Goal: Information Seeking & Learning: Find specific fact

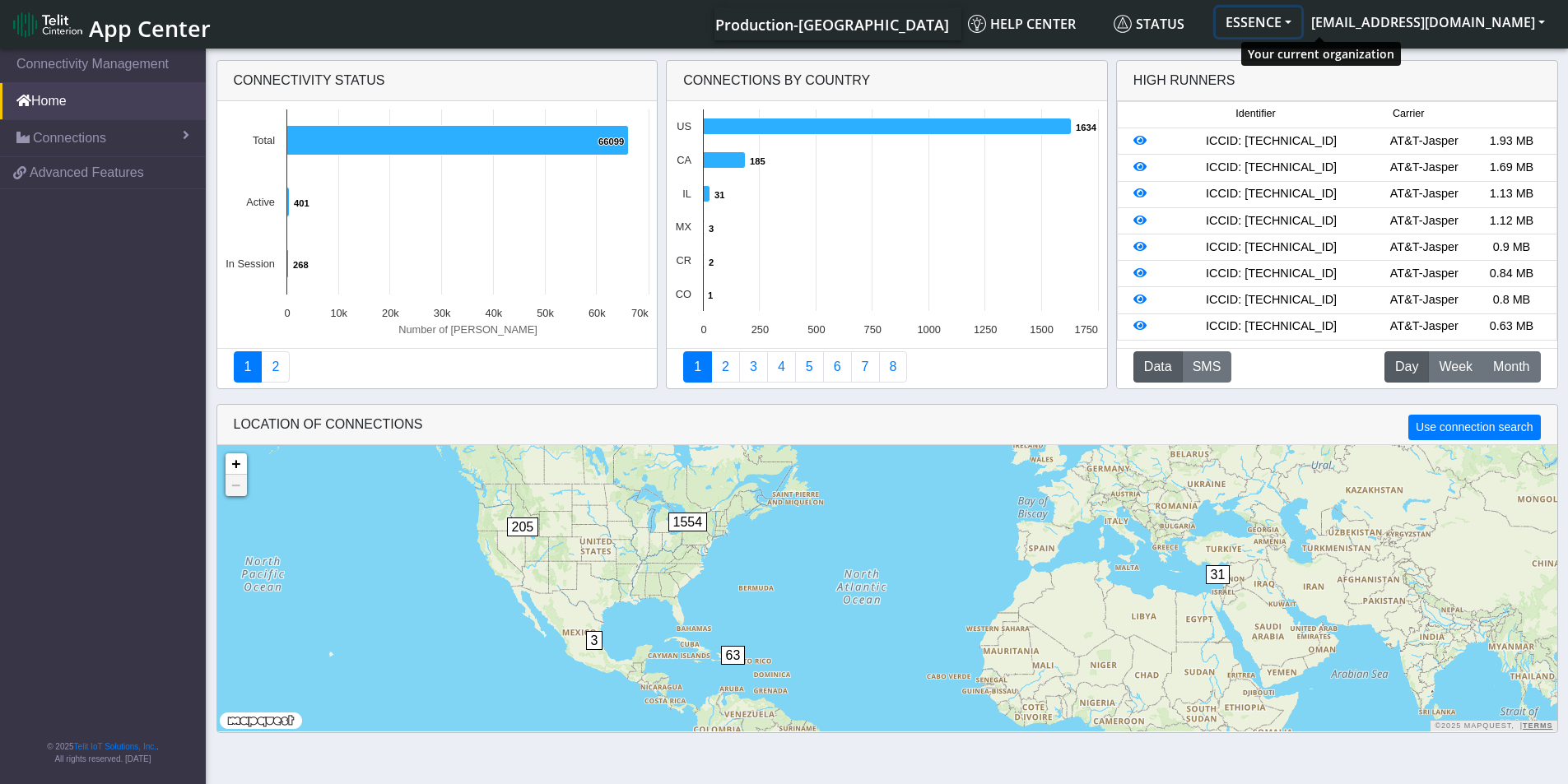
click at [1298, 24] on button "ESSENCE" at bounding box center [1257, 23] width 85 height 29
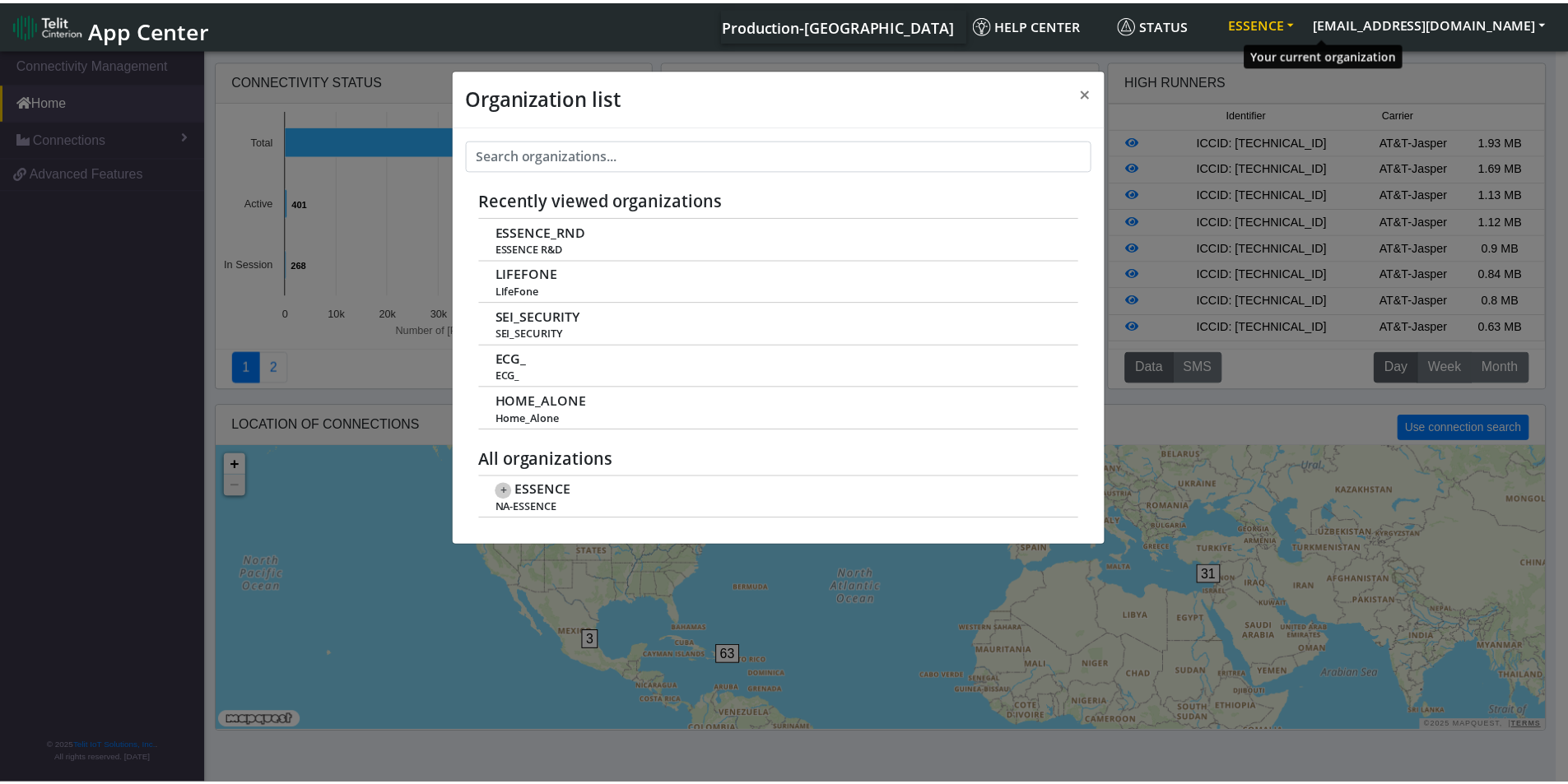
scroll to position [6, 0]
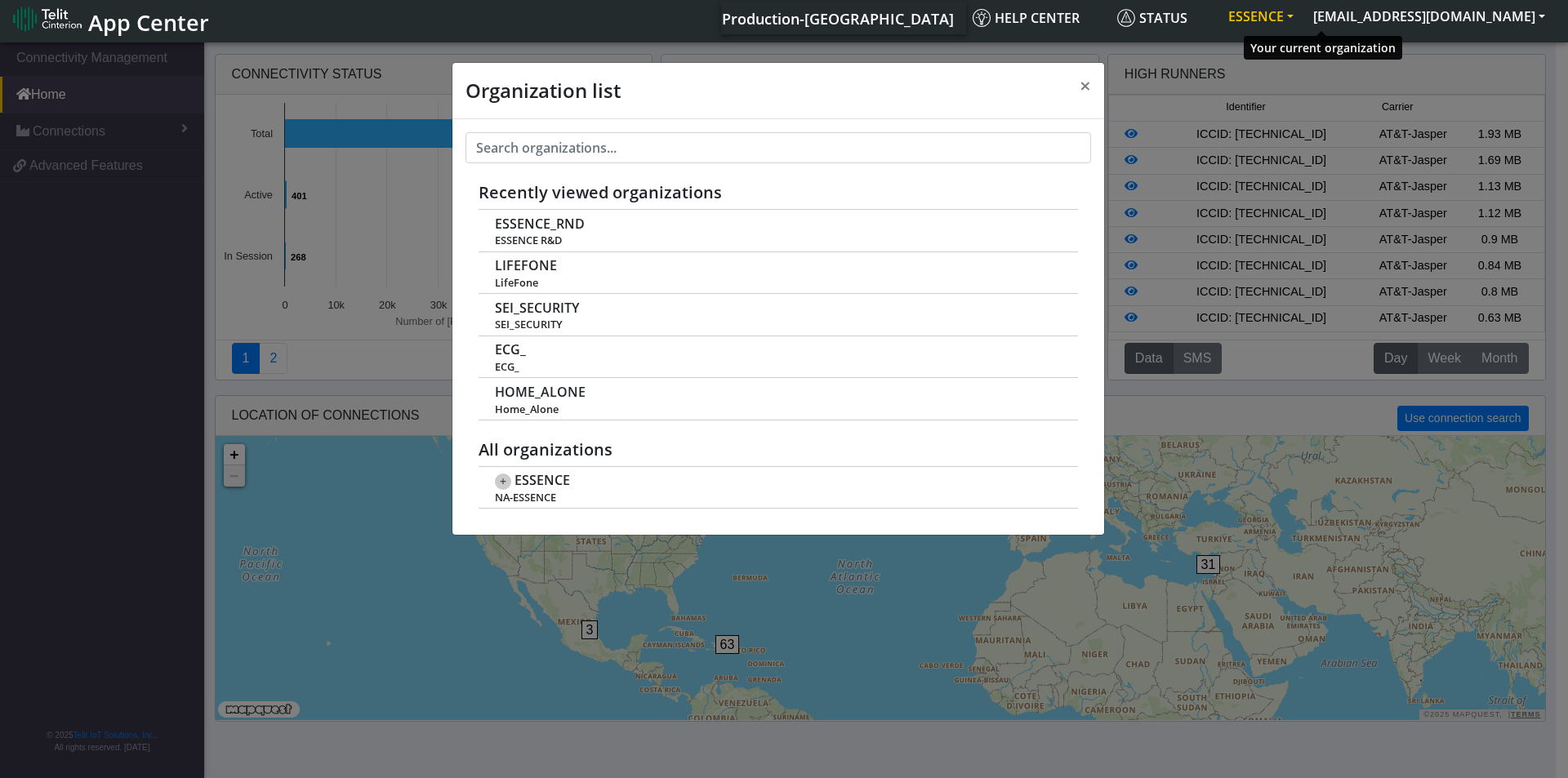
click at [1289, 23] on button "ESSENCE" at bounding box center [1261, 17] width 85 height 29
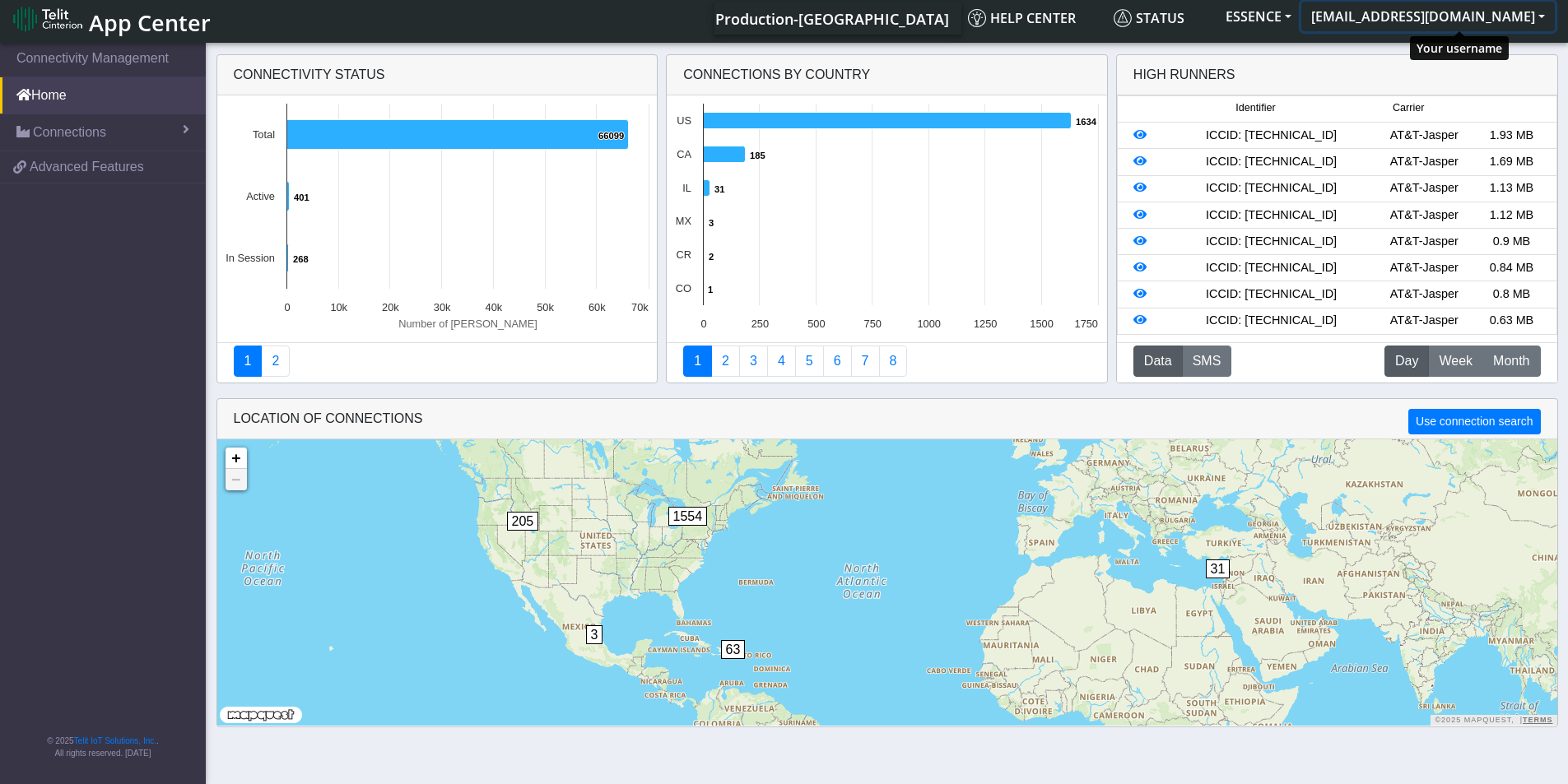
click at [1462, 19] on button "[EMAIL_ADDRESS][DOMAIN_NAME]" at bounding box center [1427, 17] width 254 height 29
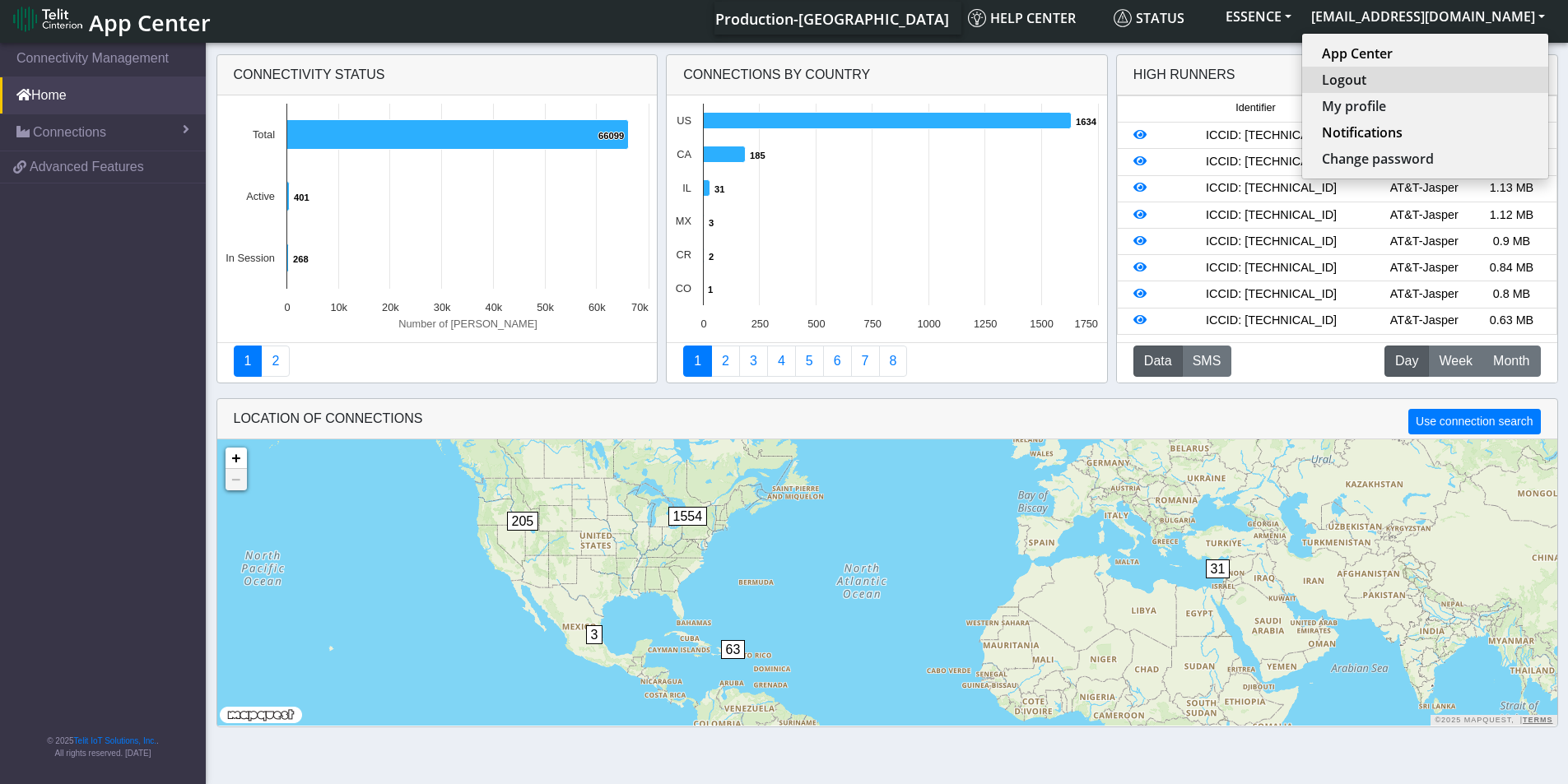
click at [1440, 74] on button "Logout" at bounding box center [1424, 79] width 246 height 26
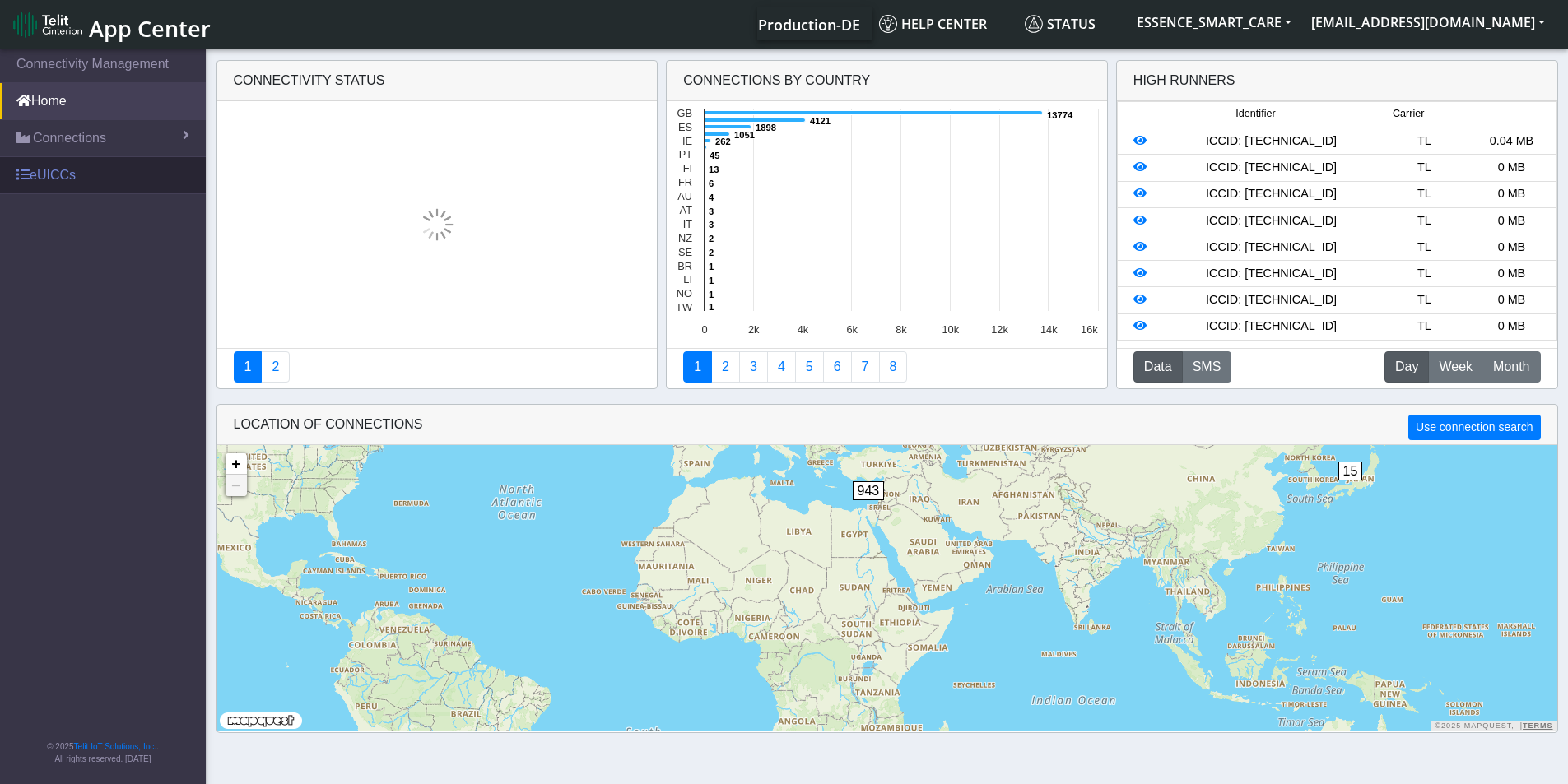
click at [59, 169] on link "eUICCs" at bounding box center [103, 174] width 206 height 36
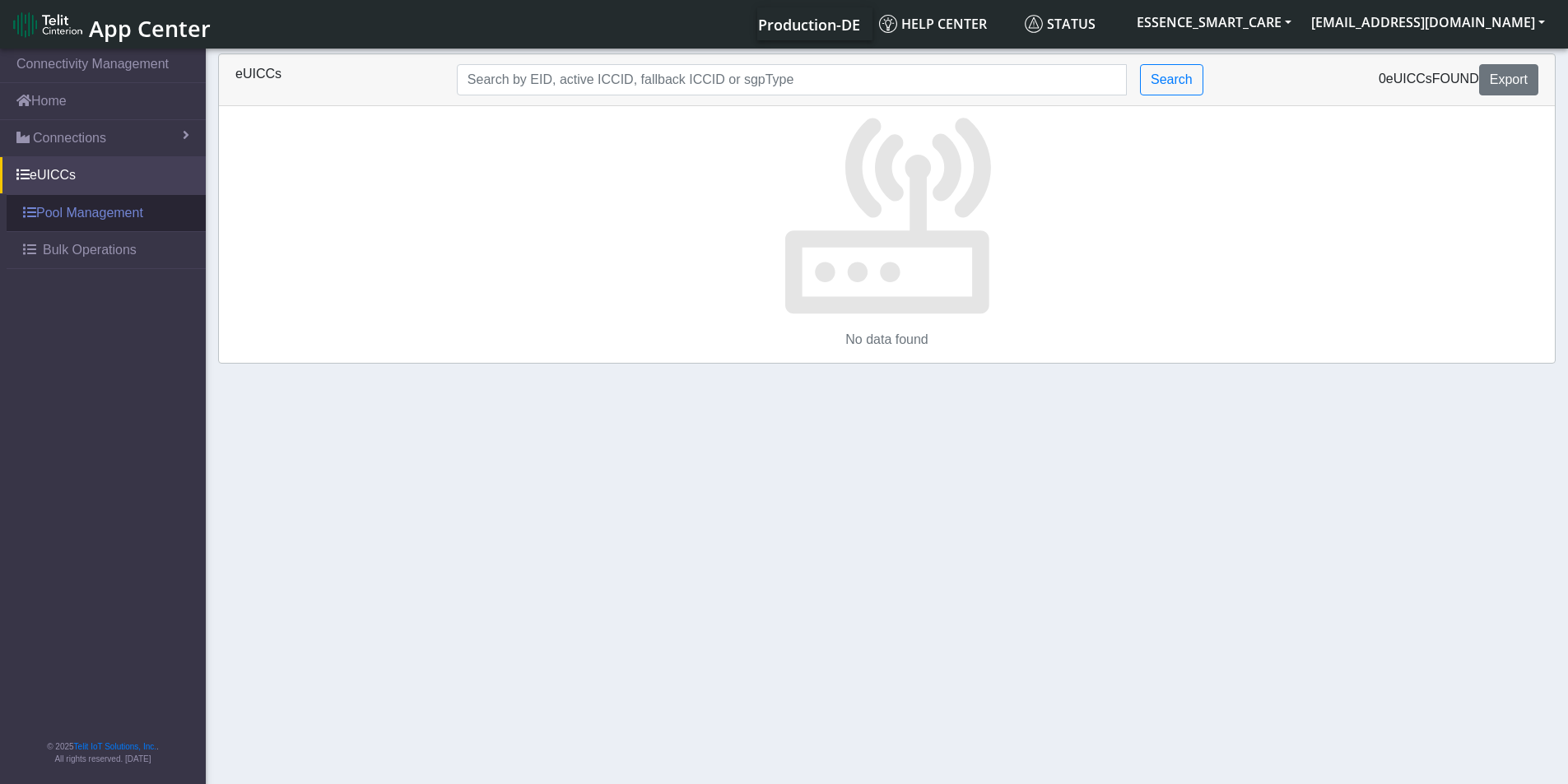
click at [69, 205] on link "Pool Management" at bounding box center [106, 213] width 199 height 36
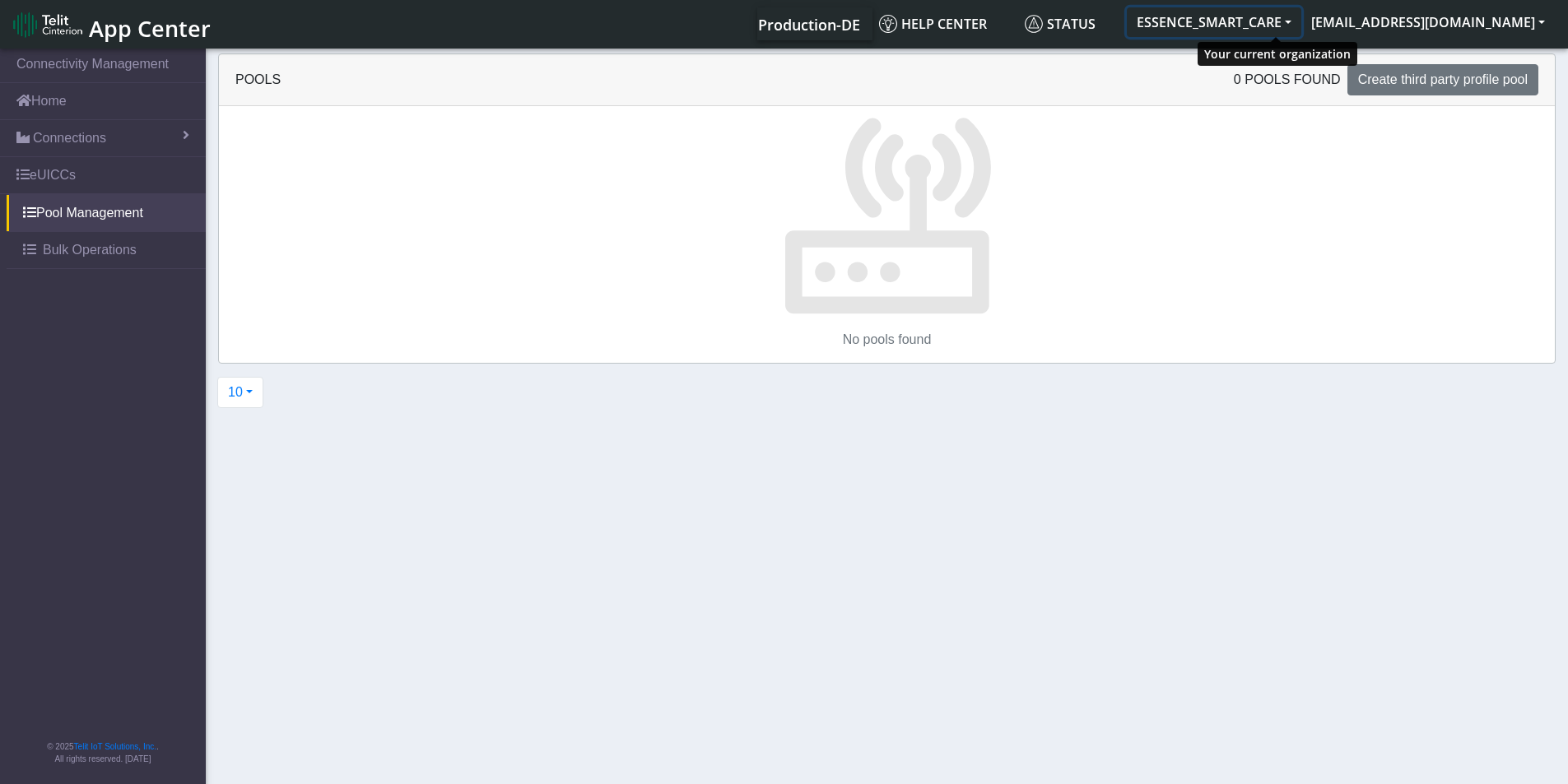
click at [1241, 26] on button "ESSENCE_SMART_CARE" at bounding box center [1213, 23] width 174 height 29
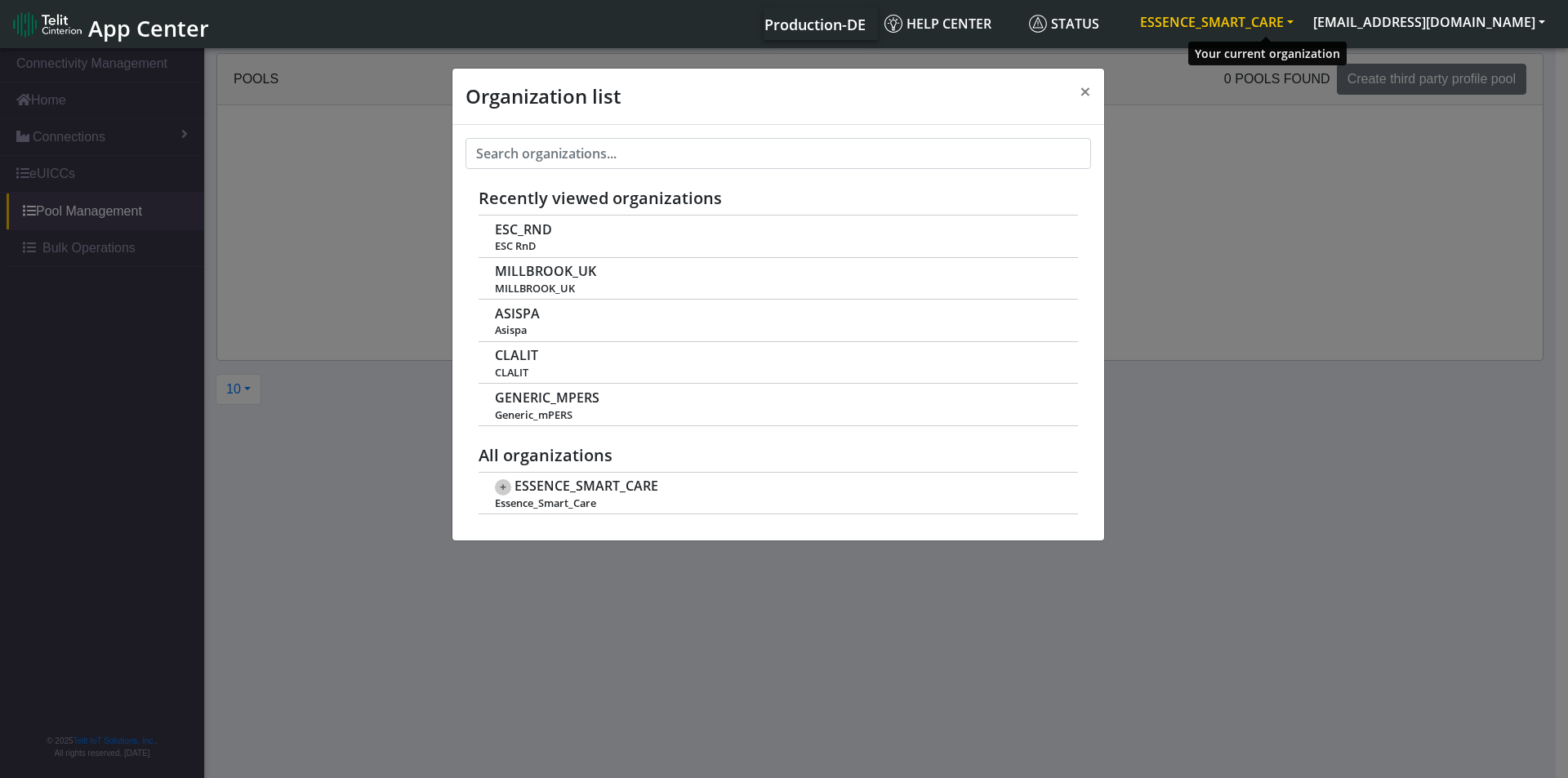
scroll to position [6, 0]
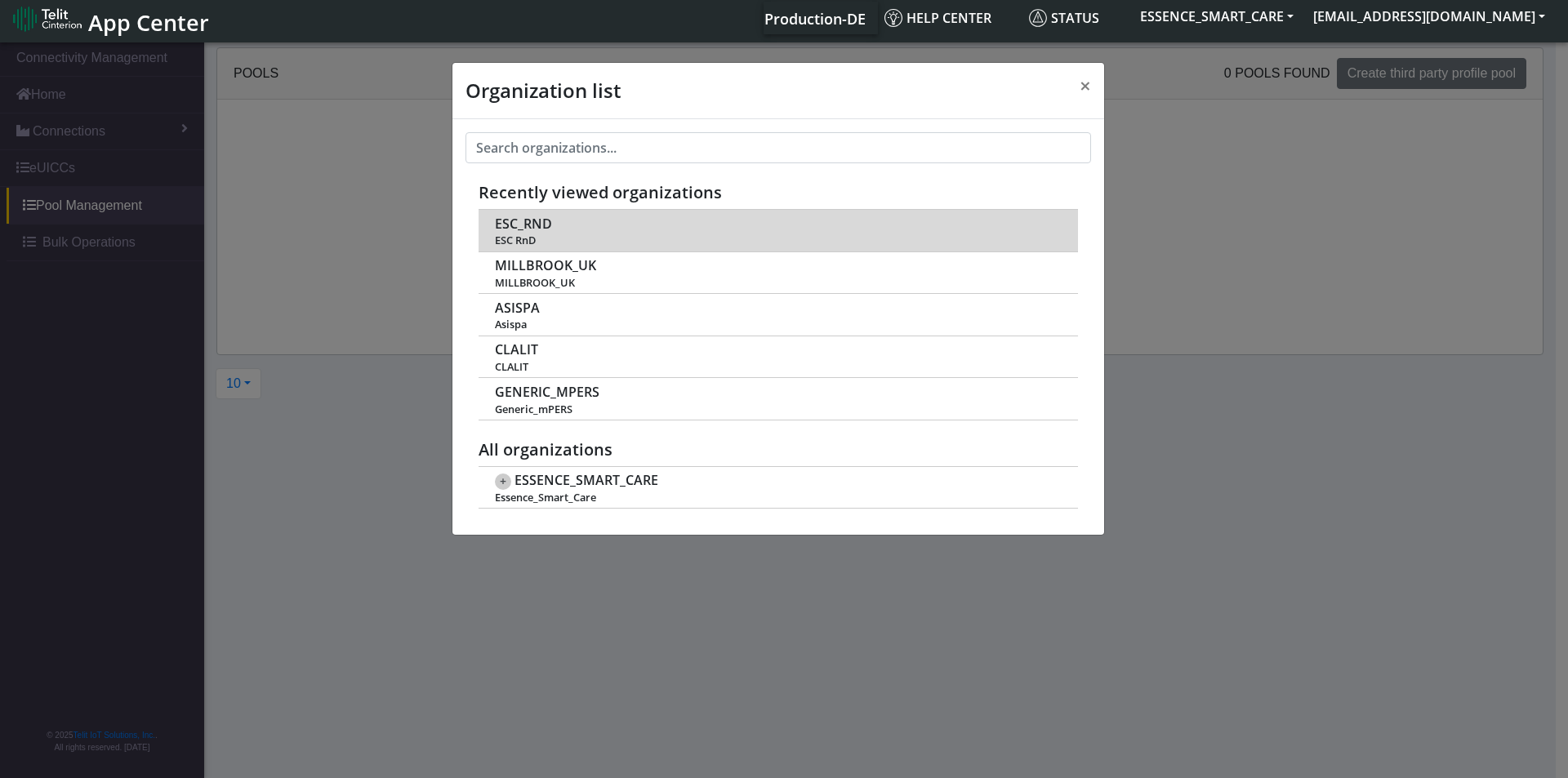
click at [532, 230] on span "ESC_RND" at bounding box center [523, 225] width 57 height 16
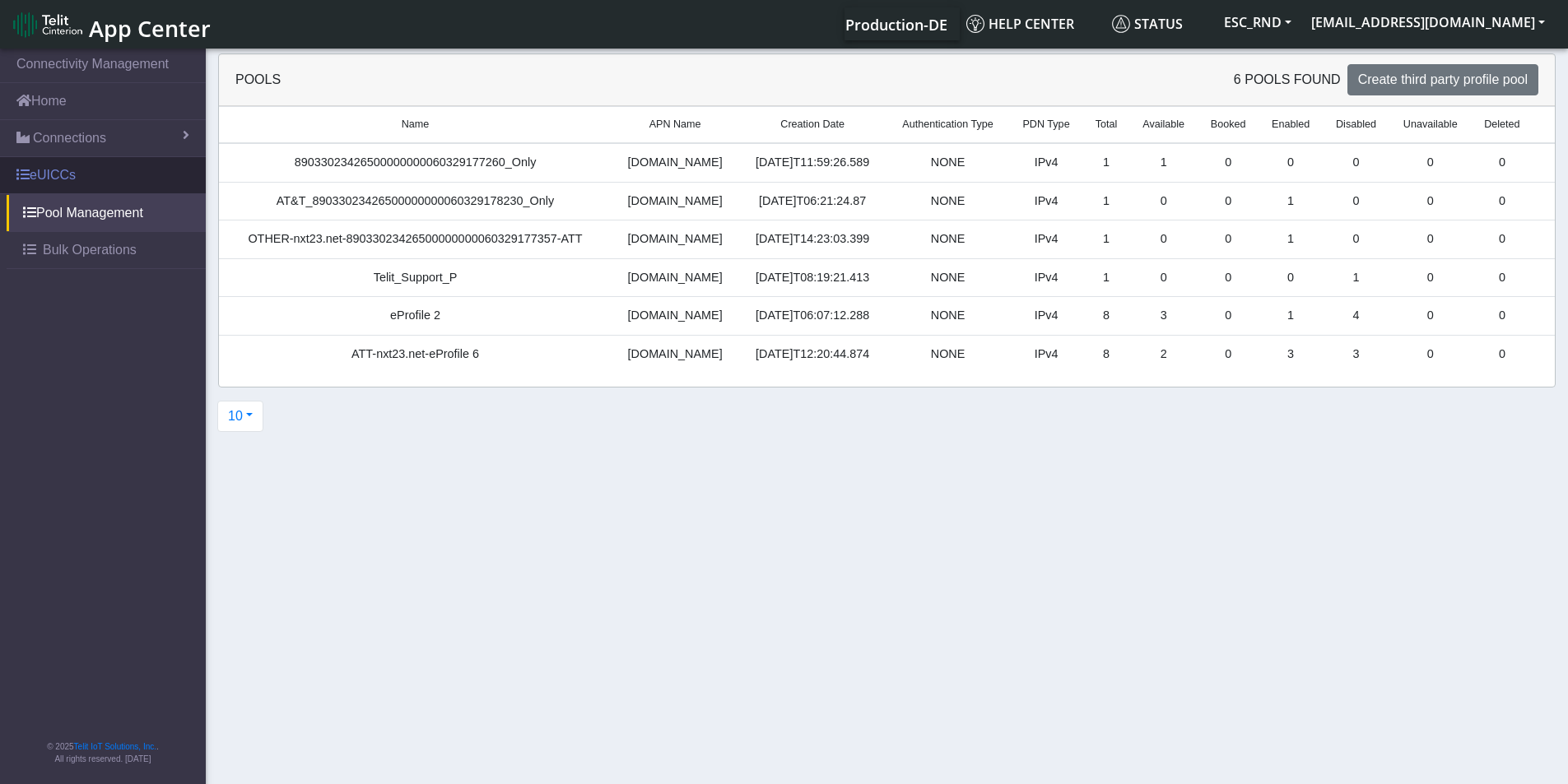
click at [61, 175] on link "eUICCs" at bounding box center [103, 174] width 206 height 36
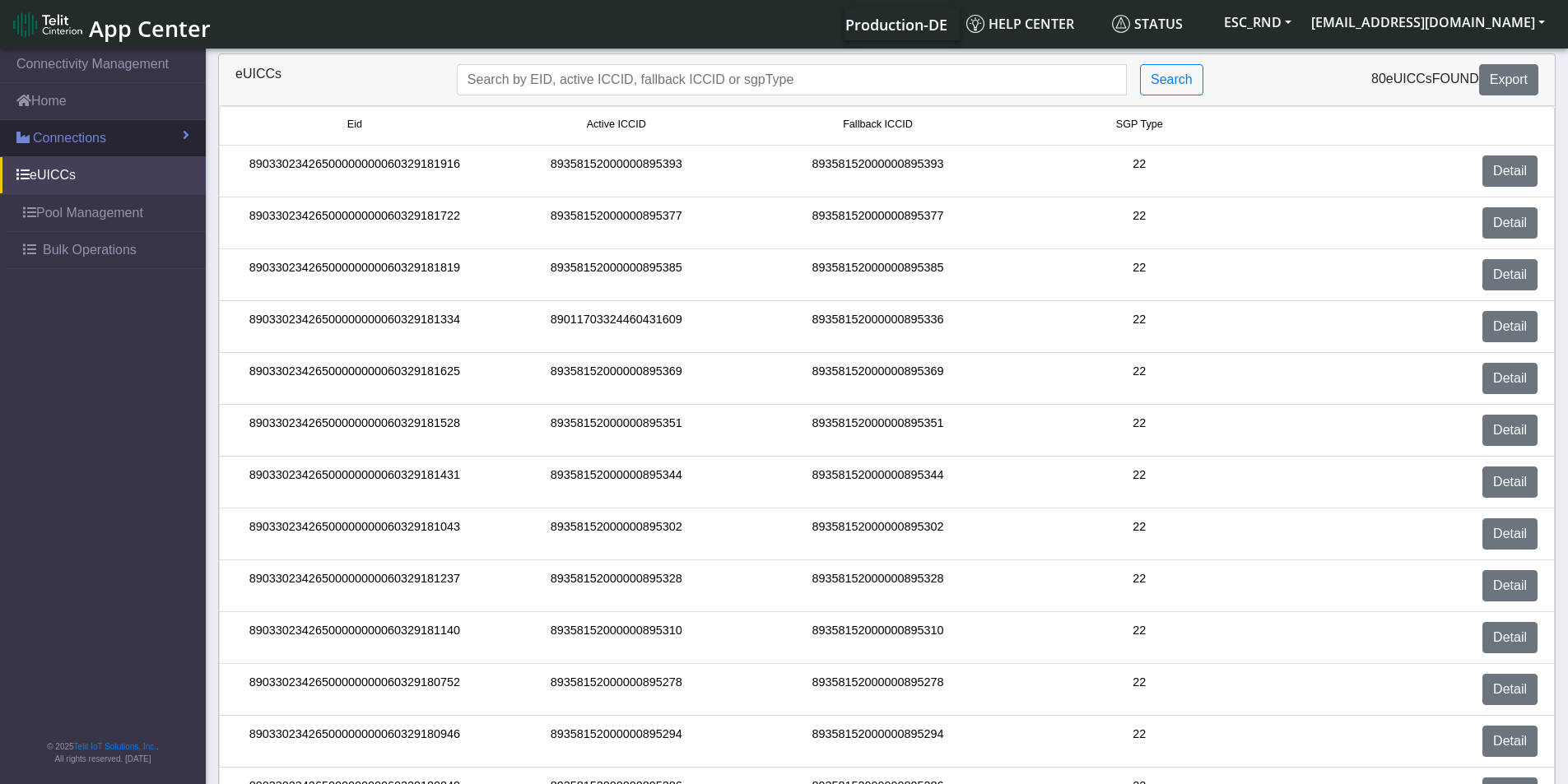
click at [76, 136] on span "Connections" at bounding box center [70, 138] width 74 height 20
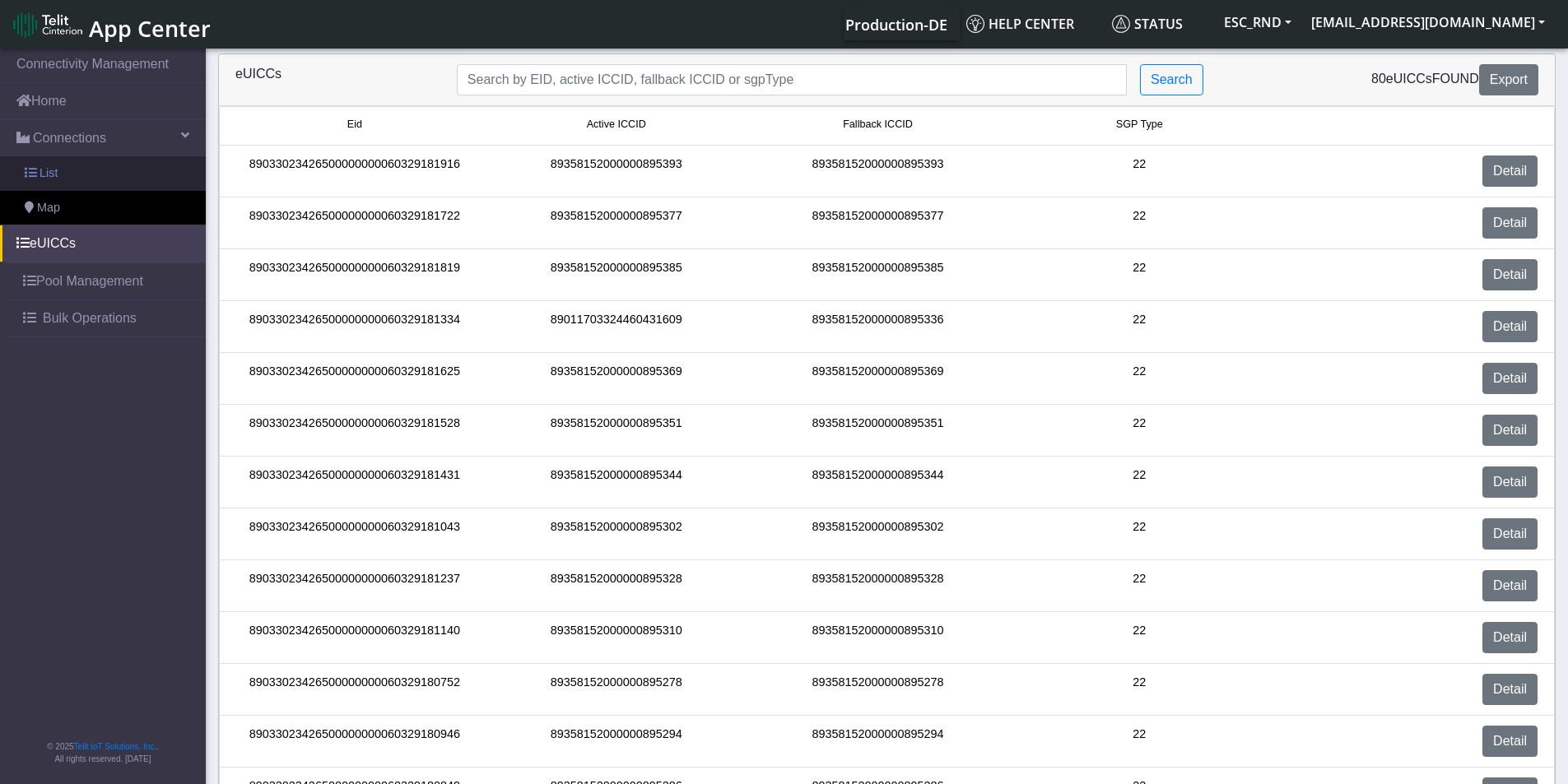
click at [79, 182] on link "List" at bounding box center [103, 173] width 206 height 34
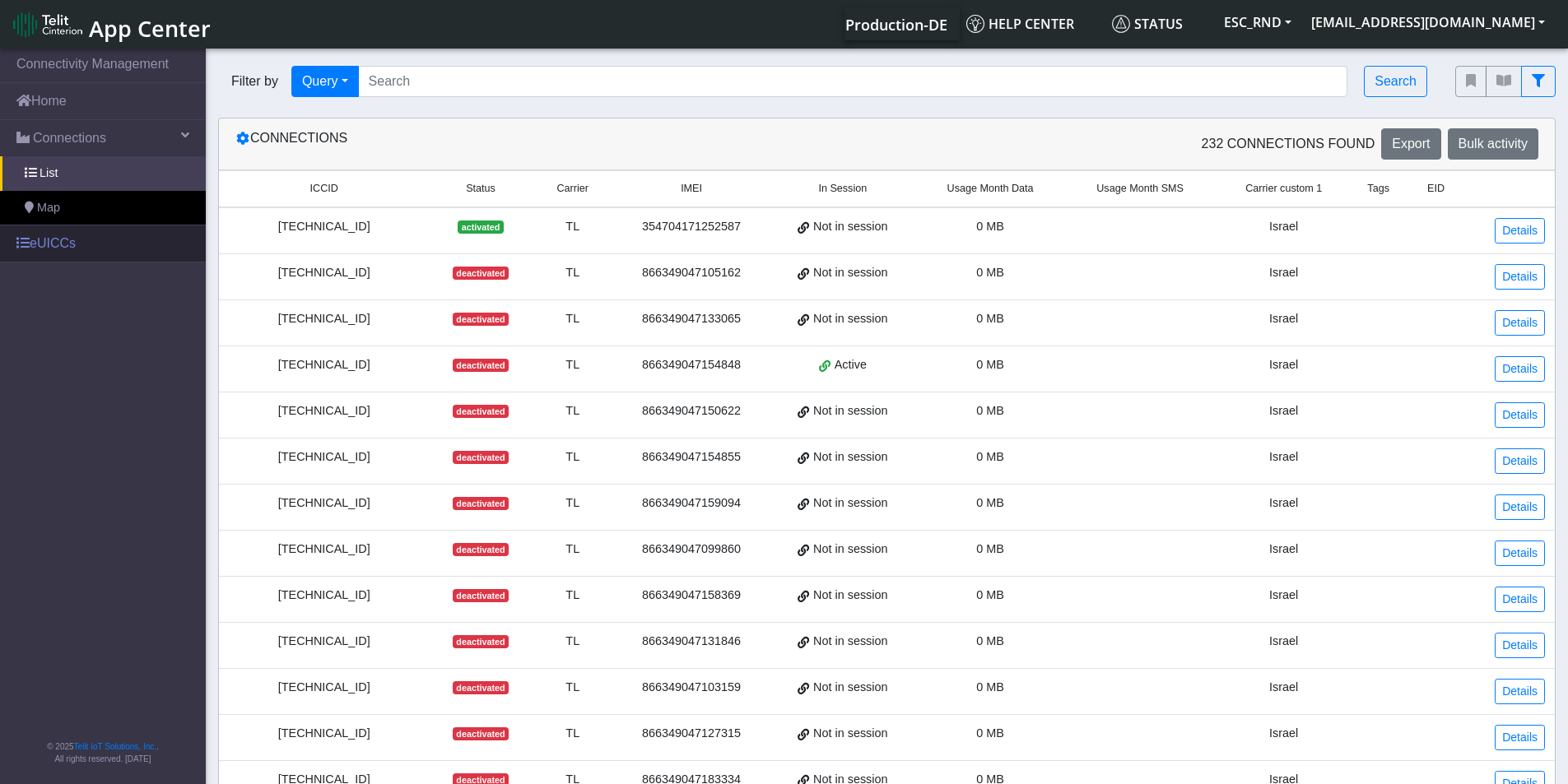
click at [79, 244] on link "eUICCs" at bounding box center [103, 243] width 206 height 36
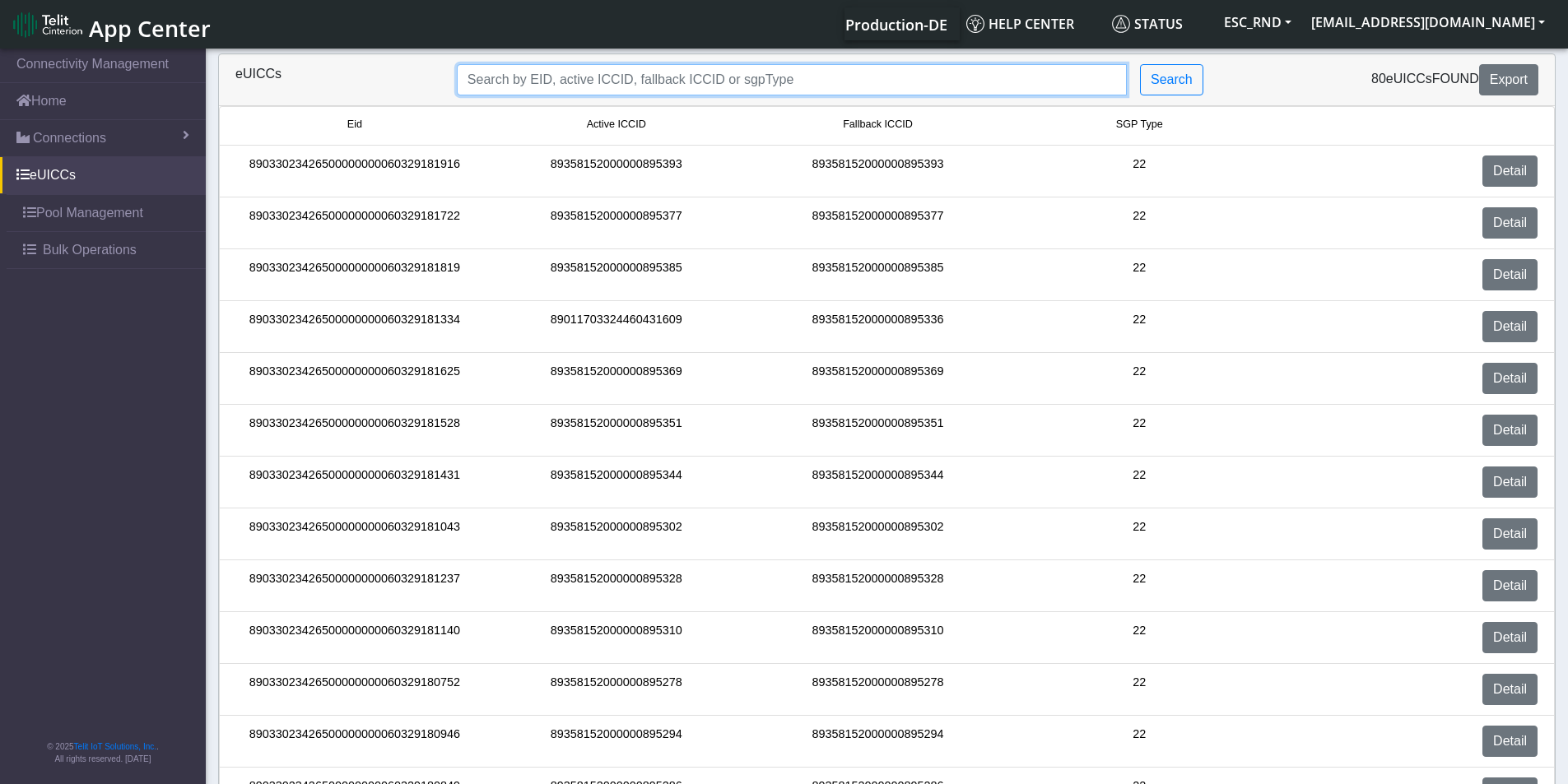
click at [580, 76] on input "Search..." at bounding box center [791, 79] width 669 height 31
type input "8"
click at [376, 75] on div "eUICCs" at bounding box center [334, 79] width 221 height 31
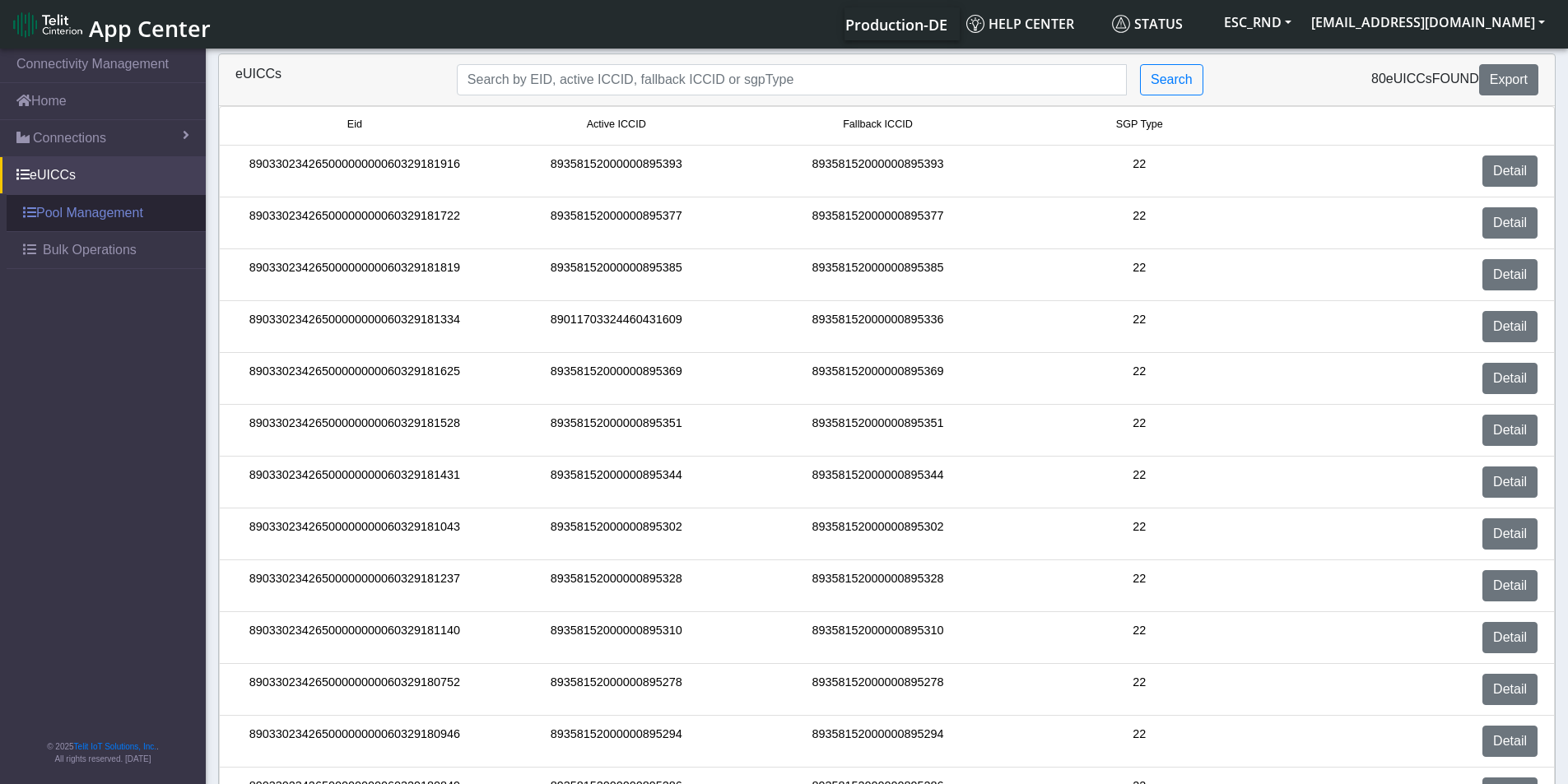
click at [91, 203] on link "Pool Management" at bounding box center [106, 213] width 199 height 36
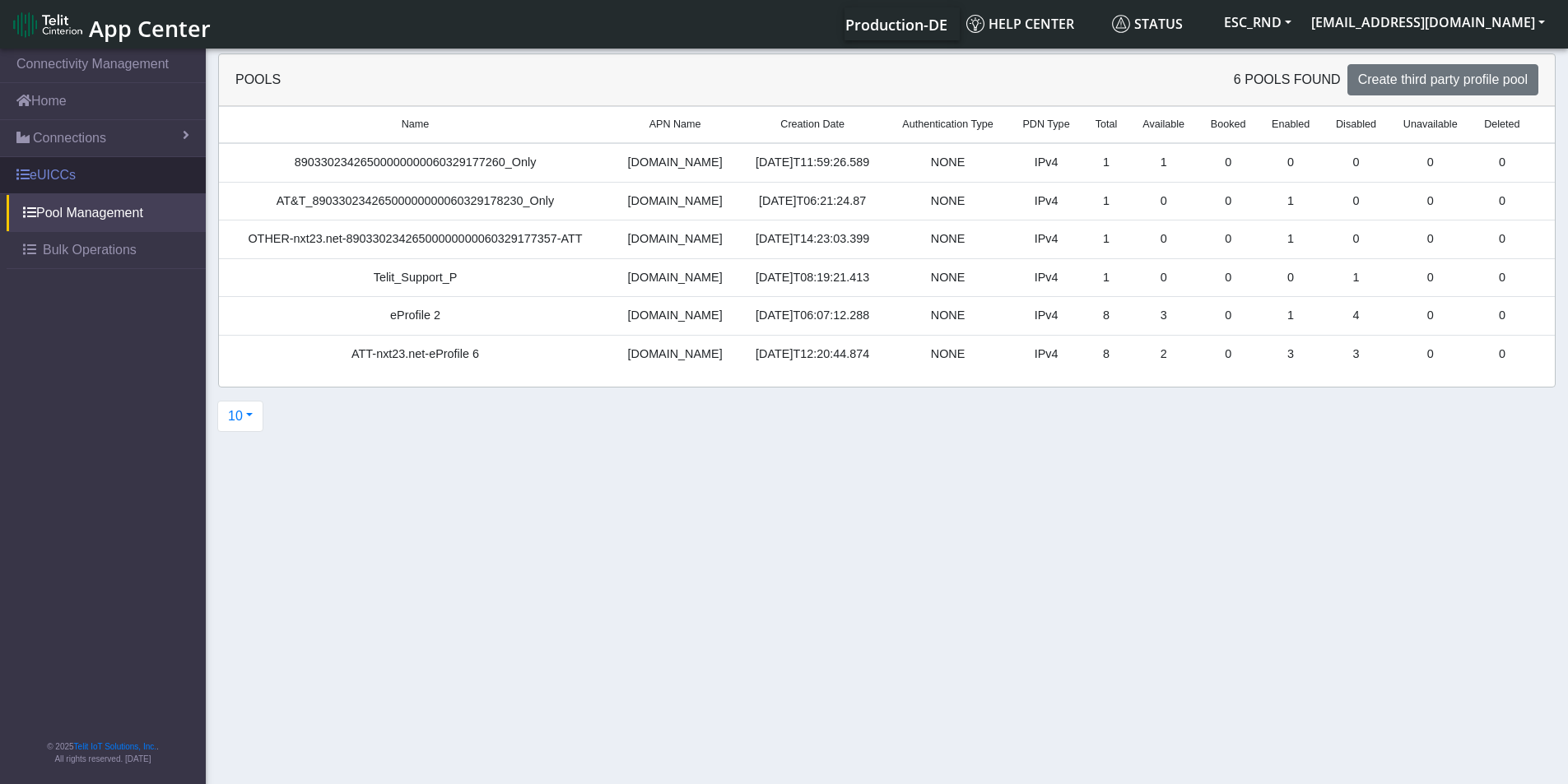
click at [74, 170] on link "eUICCs" at bounding box center [103, 174] width 206 height 36
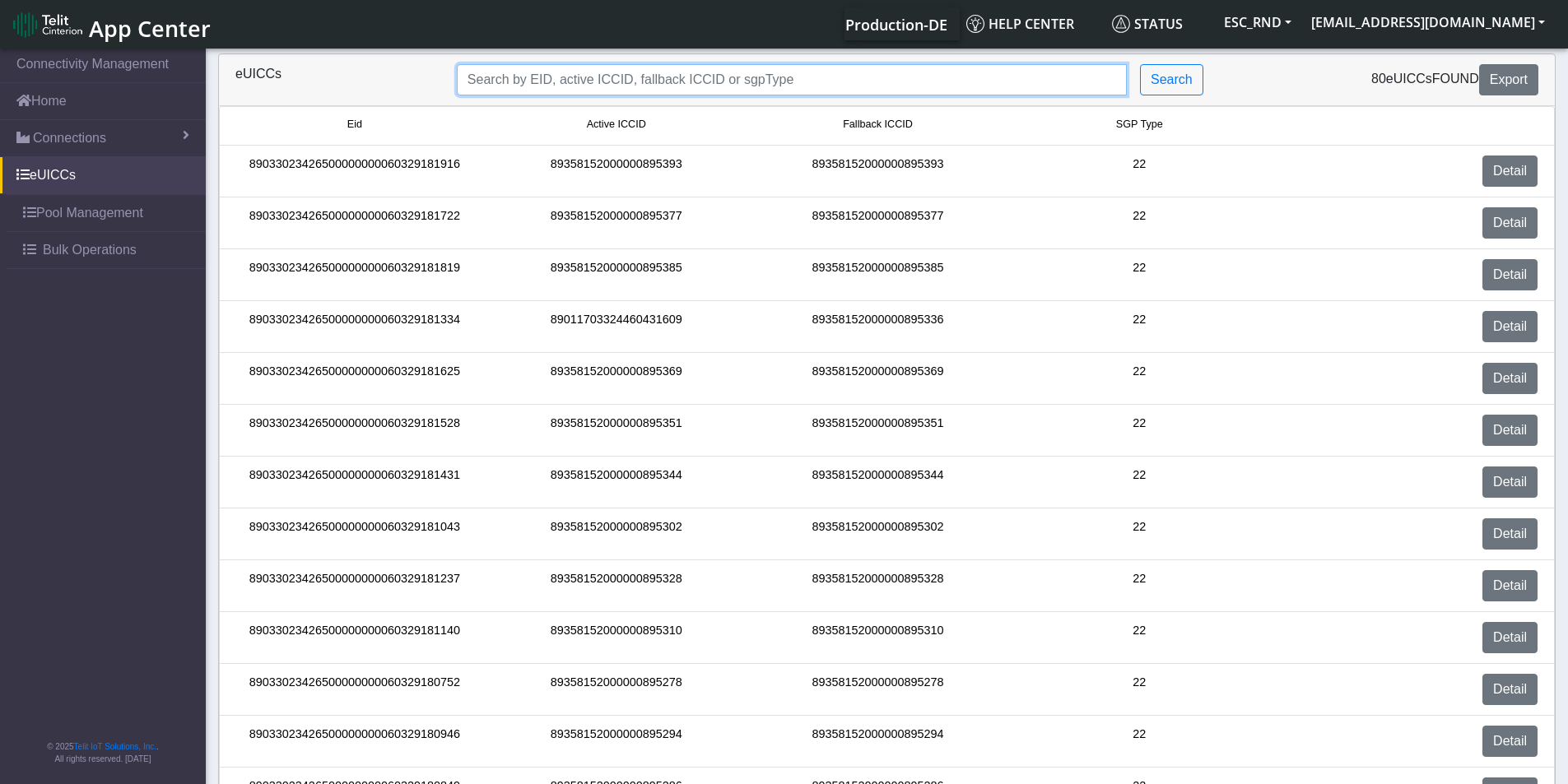
click at [701, 90] on input "Search..." at bounding box center [791, 79] width 669 height 31
paste input "89011703324460431617"
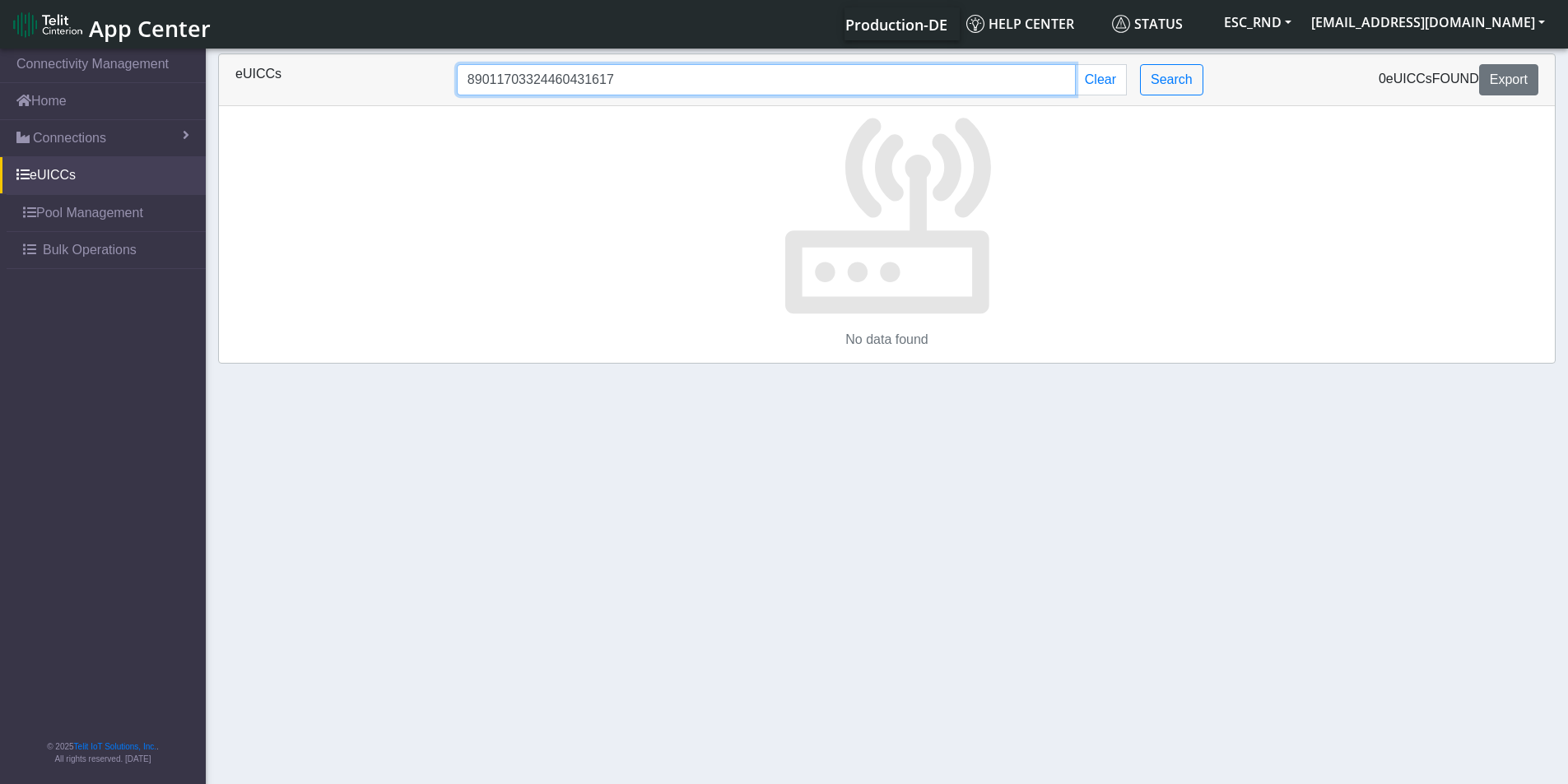
click at [502, 90] on input "89011703324460431617" at bounding box center [765, 79] width 618 height 31
paste input "358152000000894958"
type input "89358152000000894958"
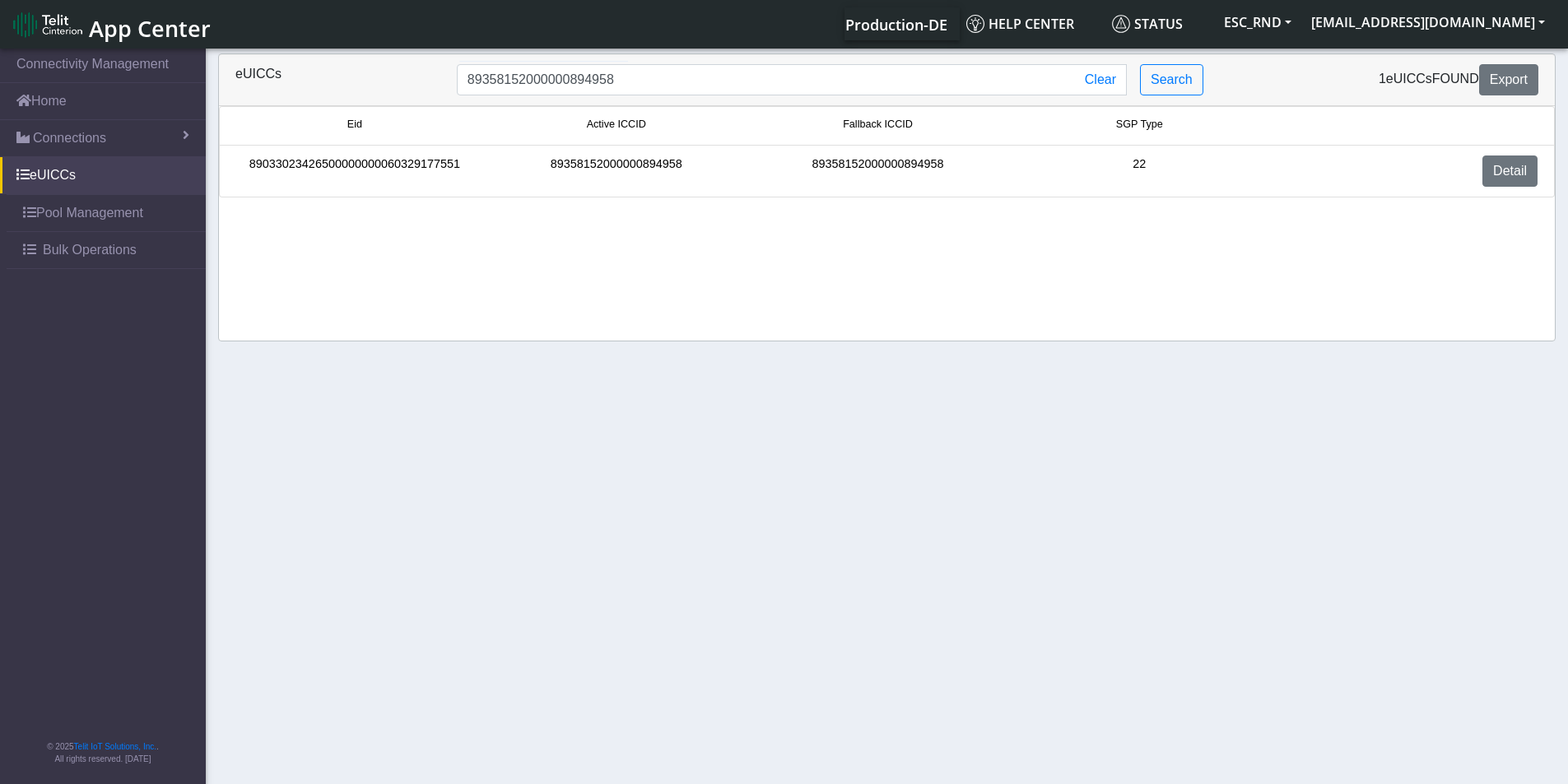
click at [345, 163] on div "89033023426500000000060329177551" at bounding box center [354, 172] width 262 height 31
copy div "89033023426500000000060329177551"
click at [80, 211] on link "Pool Management" at bounding box center [106, 213] width 199 height 36
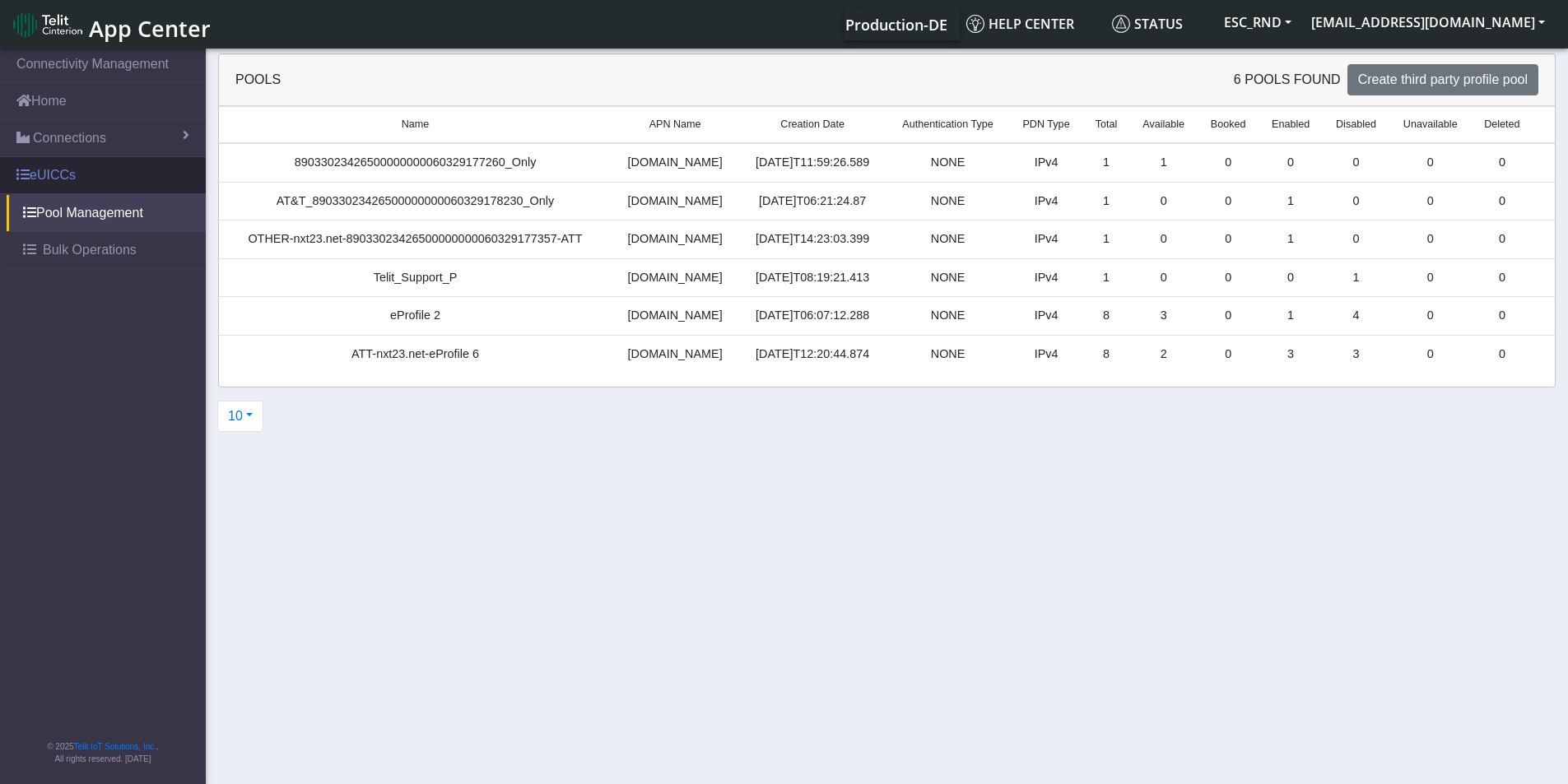
click at [74, 183] on link "eUICCs" at bounding box center [103, 174] width 206 height 36
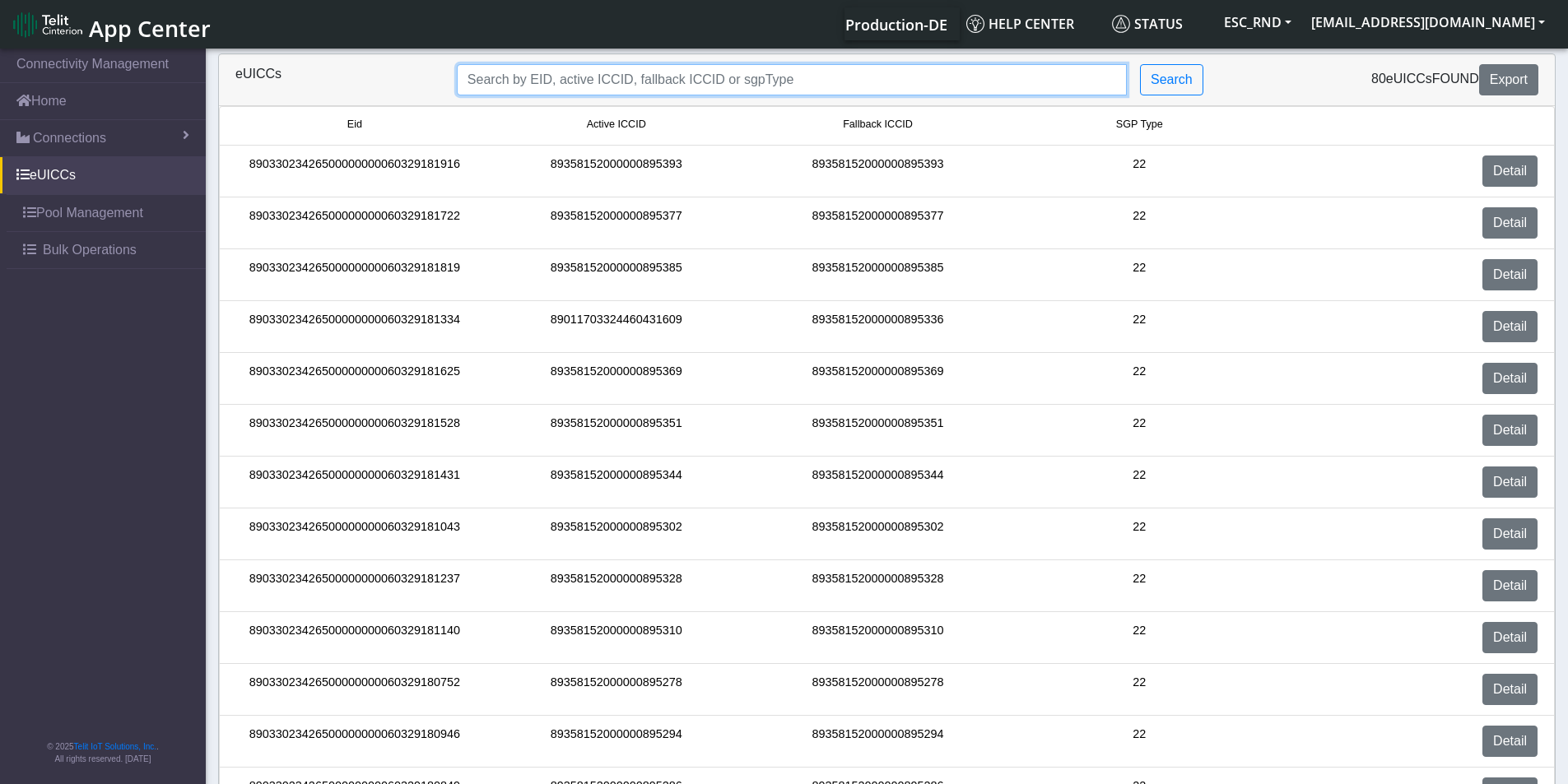
click at [553, 80] on input "Search..." at bounding box center [791, 79] width 669 height 31
paste input "89033023426500000000060329177551"
type input "89033023426500000000060329177551"
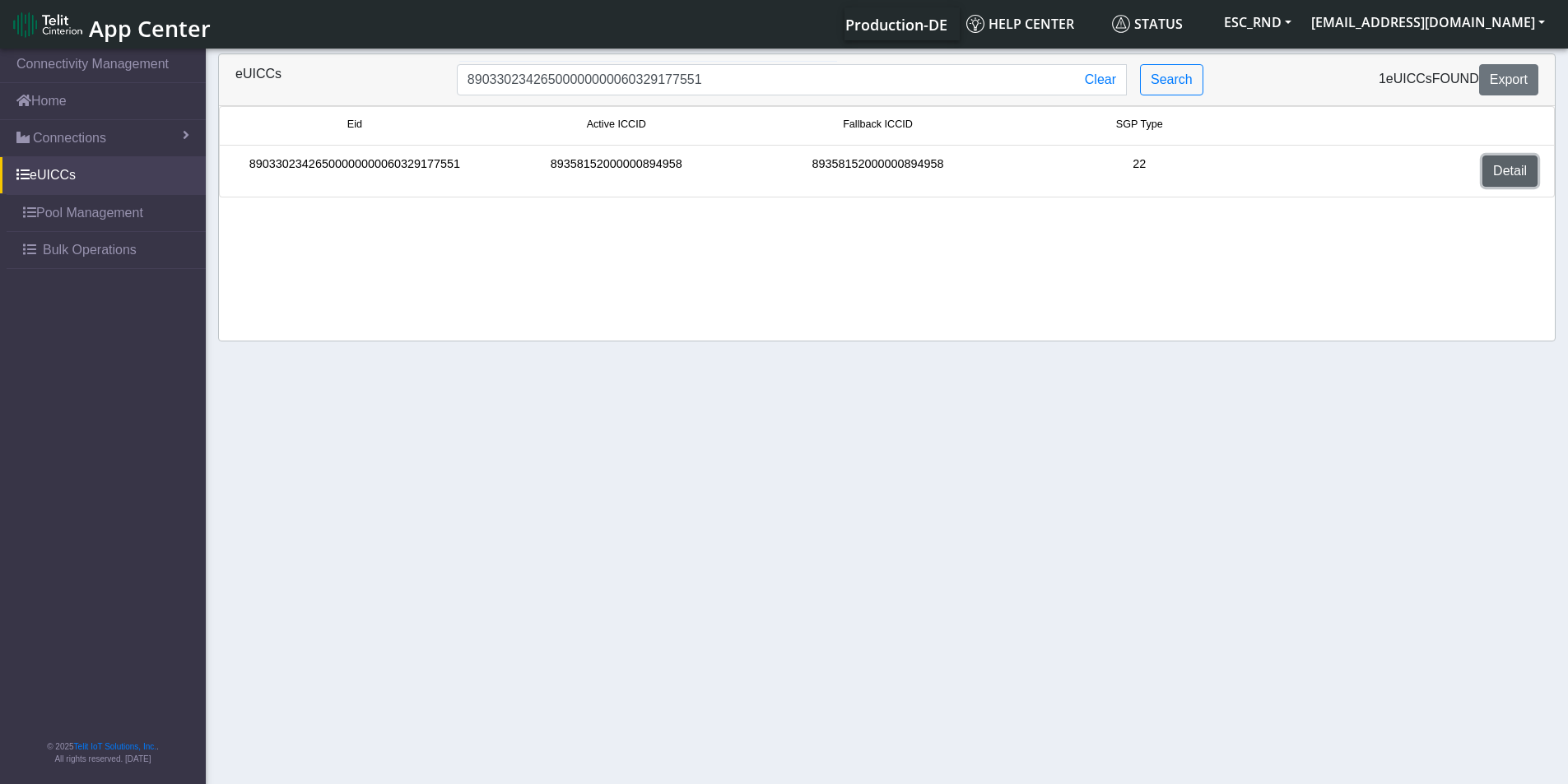
click at [1525, 171] on link "Detail" at bounding box center [1509, 172] width 55 height 31
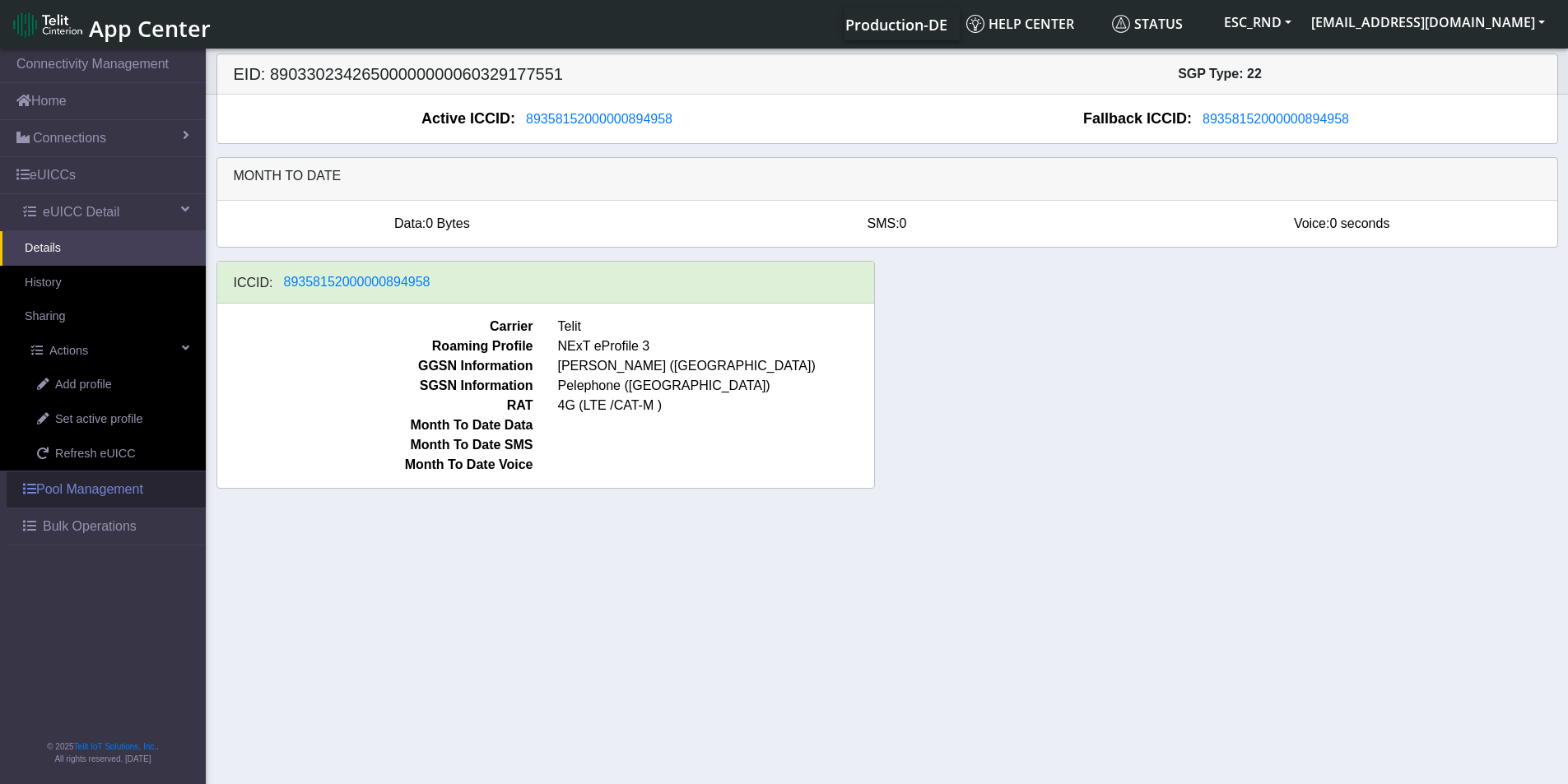
click at [131, 489] on link "Pool Management" at bounding box center [106, 489] width 199 height 36
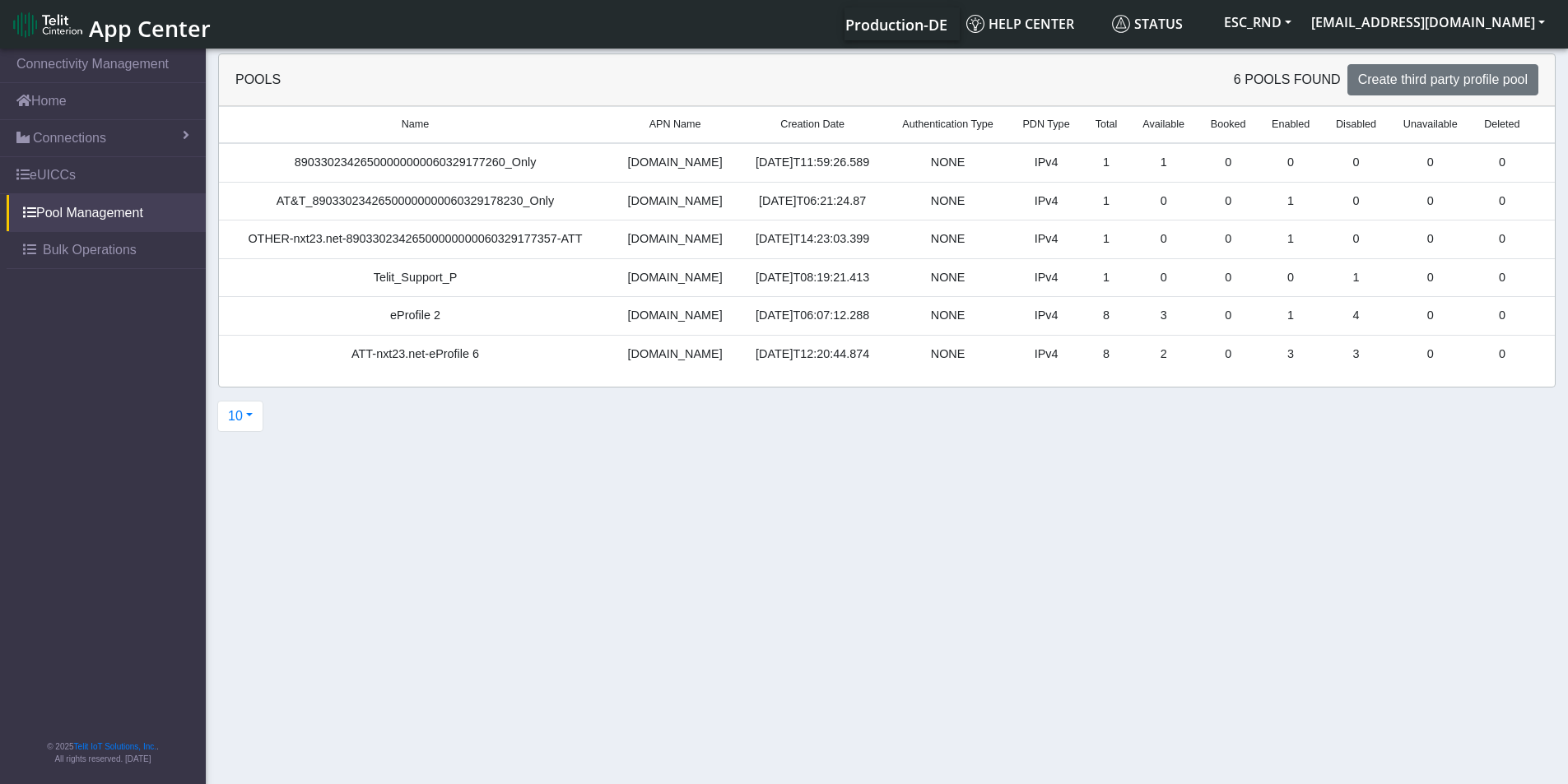
click at [415, 362] on td "ATT-nxt23.net-eProfile 6" at bounding box center [415, 354] width 393 height 38
